Goal: Check status: Check status

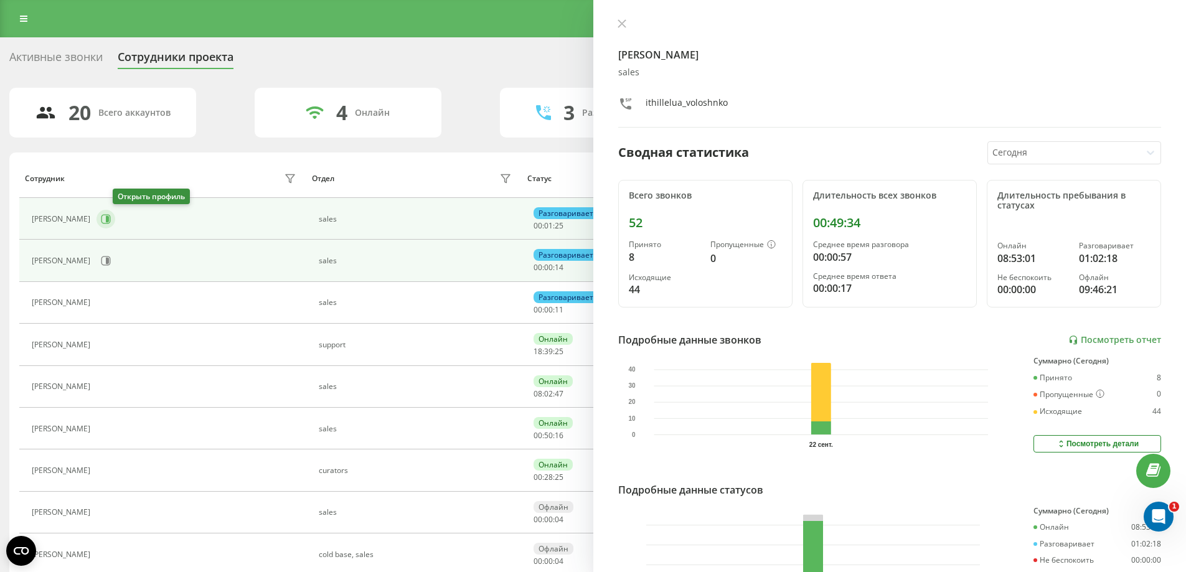
click at [111, 223] on icon at bounding box center [105, 218] width 9 height 9
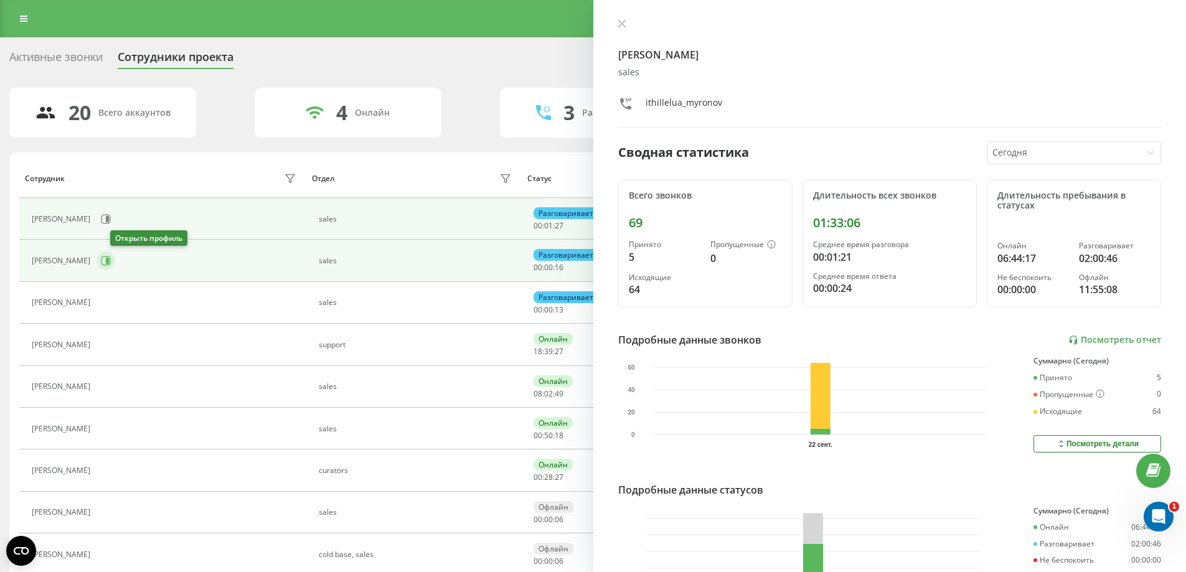
click at [111, 263] on icon at bounding box center [106, 261] width 10 height 10
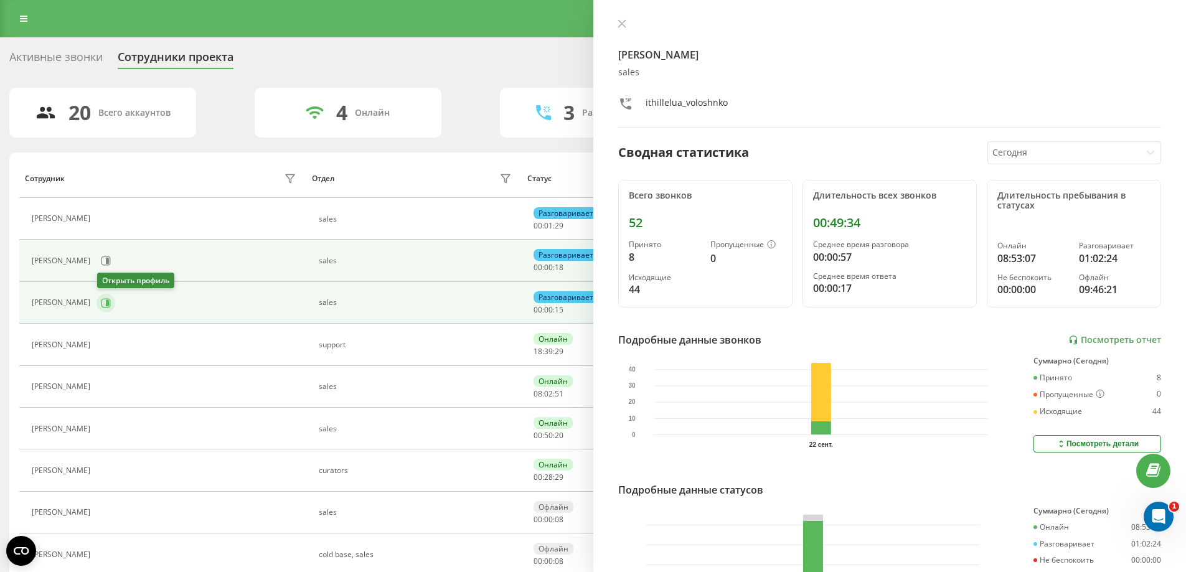
click at [112, 304] on button at bounding box center [105, 303] width 19 height 19
click at [111, 259] on icon at bounding box center [106, 261] width 10 height 10
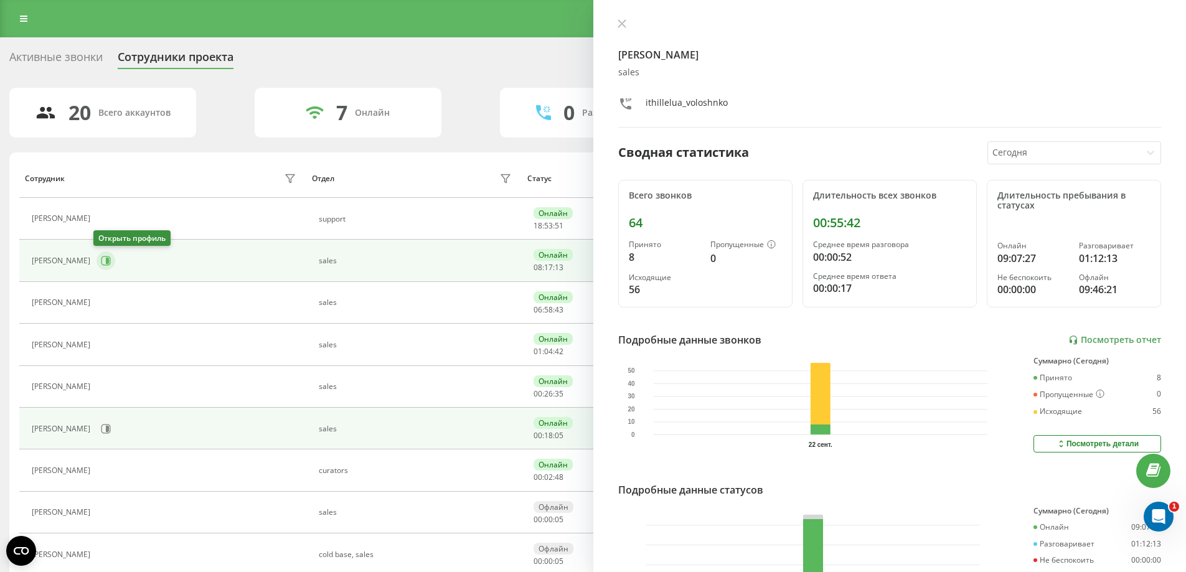
click at [107, 261] on icon at bounding box center [105, 260] width 9 height 9
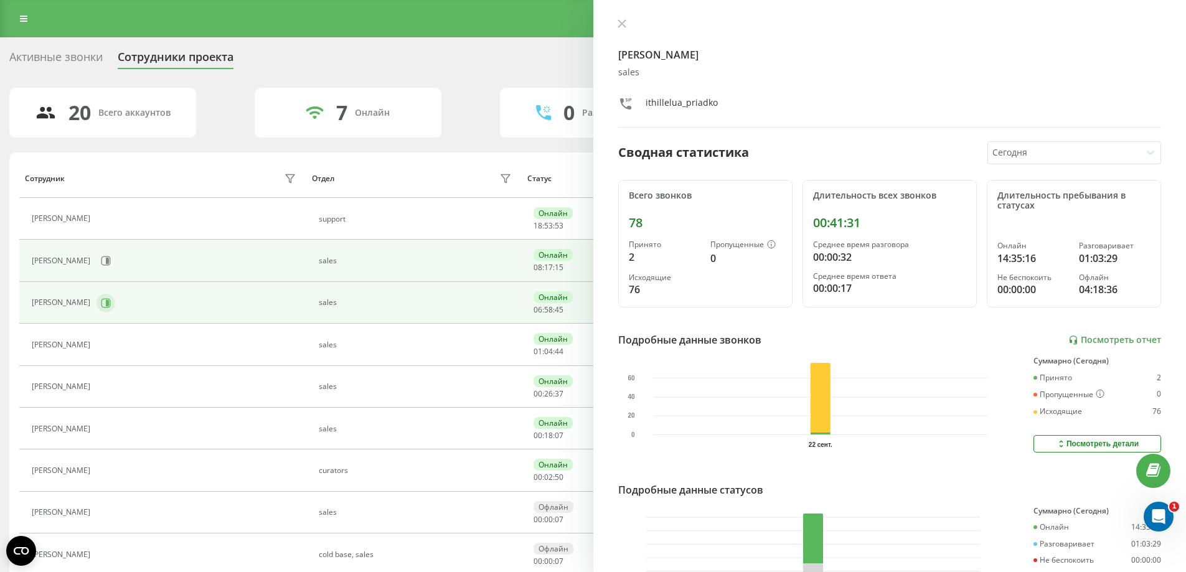
click at [111, 306] on icon at bounding box center [105, 302] width 9 height 9
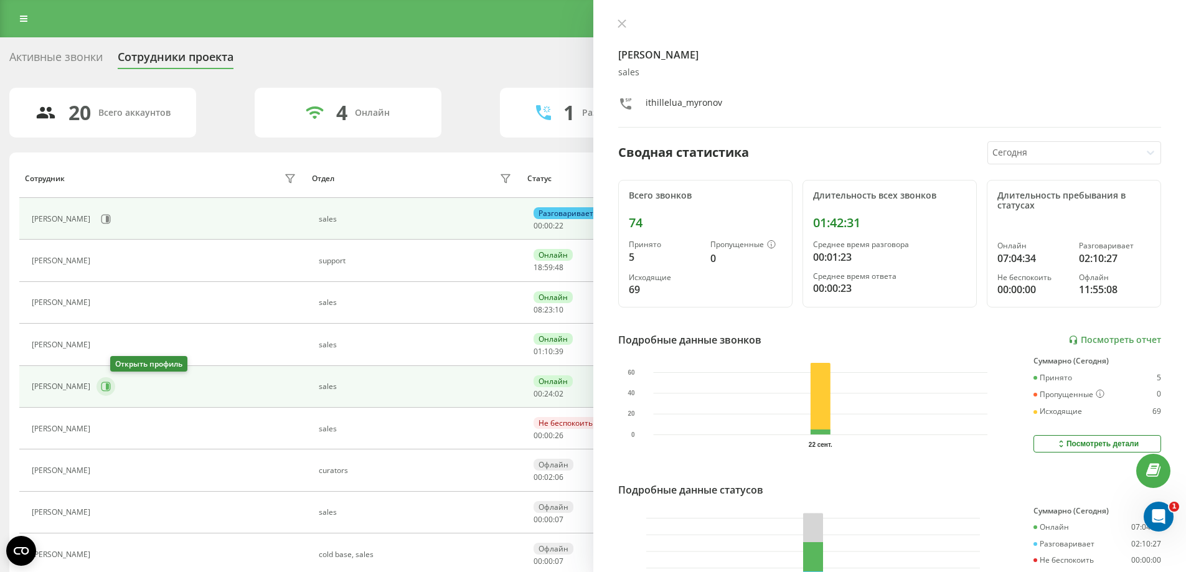
click at [111, 389] on icon at bounding box center [106, 387] width 10 height 10
